Goal: Information Seeking & Learning: Learn about a topic

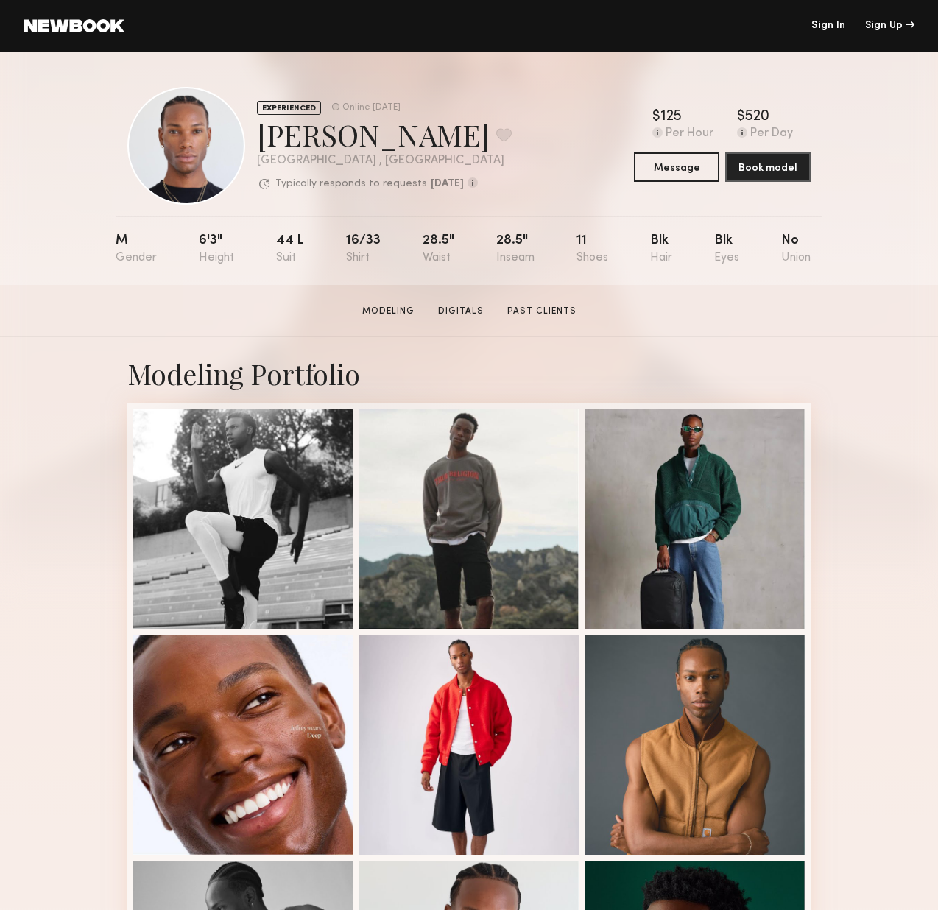
click at [591, 355] on div "Modeling Portfolio View More" at bounding box center [468, 854] width 683 height 1034
click at [608, 347] on div "Modeling Portfolio View More" at bounding box center [468, 854] width 683 height 1034
click at [745, 369] on div "Modeling Portfolio View More" at bounding box center [468, 854] width 683 height 1034
